Goal: Transaction & Acquisition: Download file/media

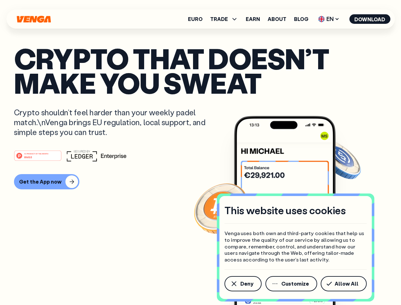
click at [201, 153] on div "#1 PRODUCT OF THE MONTH Web3" at bounding box center [200, 155] width 373 height 11
click at [243, 284] on span "Deny" at bounding box center [247, 283] width 13 height 5
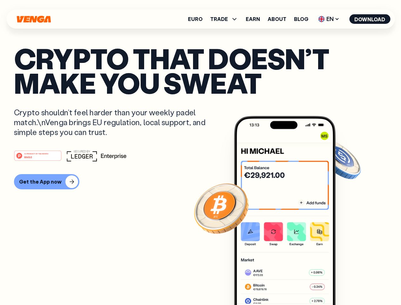
click at [292, 284] on img at bounding box center [285, 222] width 102 height 213
click at [345, 284] on article "Crypto that doesn’t make you sweat Crypto shouldn’t feel harder than your weekl…" at bounding box center [200, 165] width 373 height 238
click at [226, 19] on span "TRADE" at bounding box center [219, 19] width 18 height 5
click at [329, 19] on span "EN" at bounding box center [329, 19] width 26 height 10
click at [370, 19] on button "Download" at bounding box center [370, 19] width 41 height 10
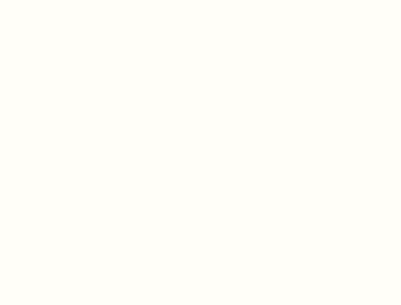
click at [46, 0] on html "This website uses cookies Venga uses both own and third-party cookies that help…" at bounding box center [200, 0] width 401 height 0
click at [39, 0] on html "This website uses cookies Venga uses both own and third-party cookies that help…" at bounding box center [200, 0] width 401 height 0
